Goal: Register for event/course

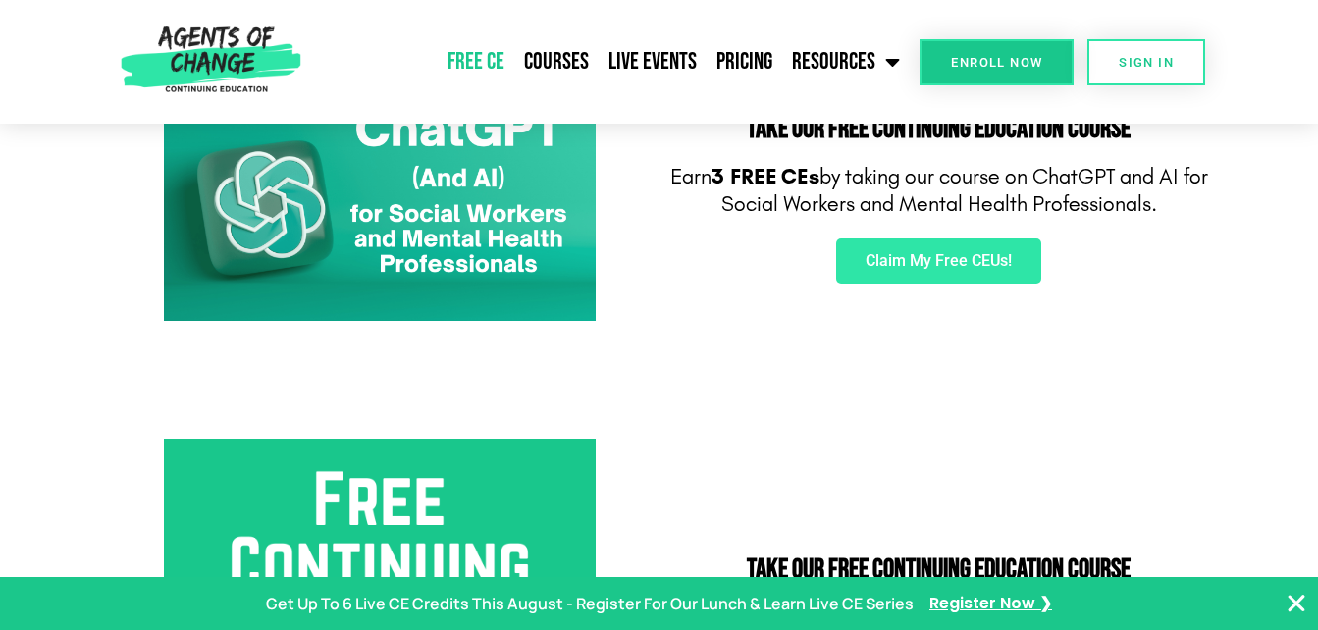
scroll to position [393, 0]
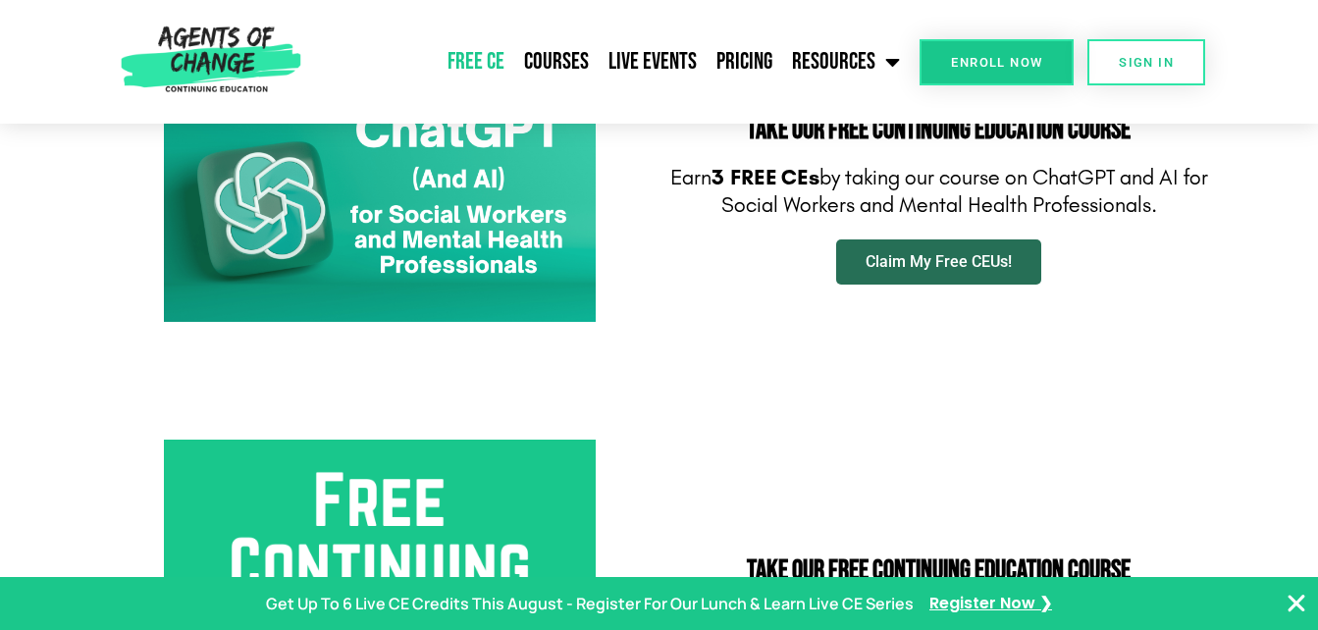
click at [873, 259] on span "Claim My Free CEUs!" at bounding box center [939, 262] width 146 height 16
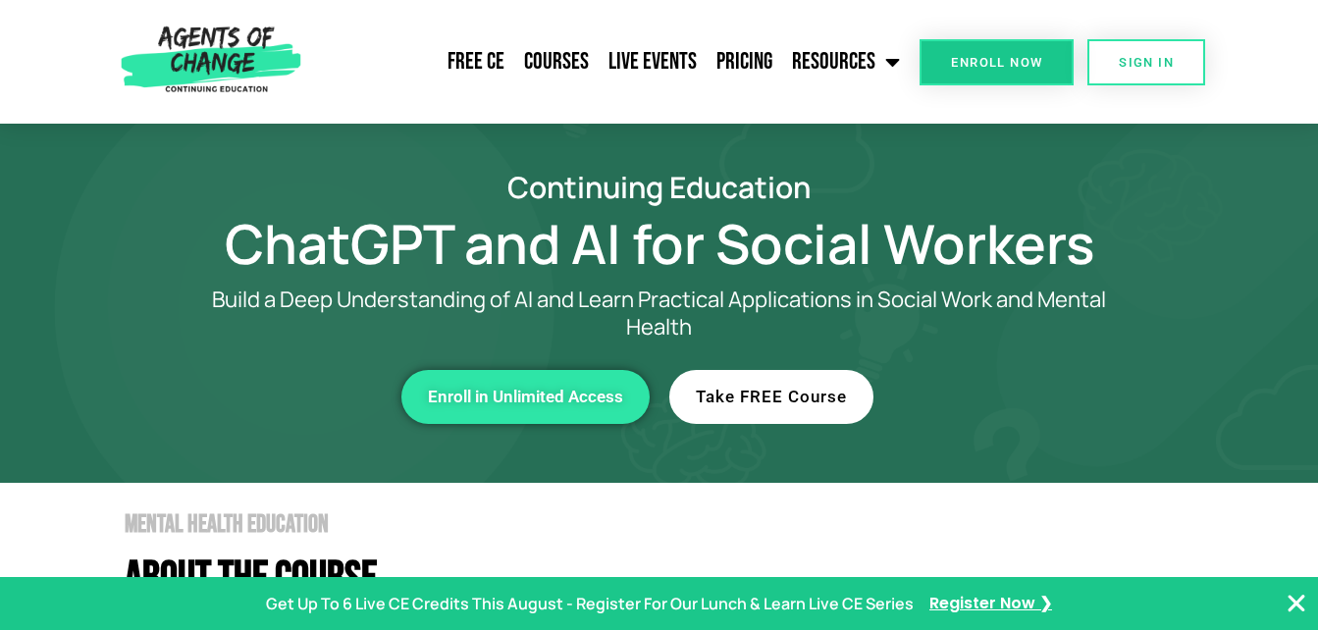
click at [747, 399] on span "Take FREE Course" at bounding box center [771, 397] width 151 height 17
